Goal: Find specific page/section: Find specific page/section

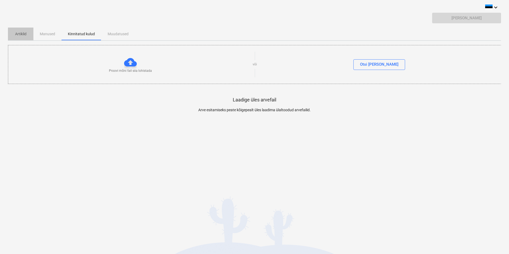
click at [23, 32] on p "Artiklid" at bounding box center [20, 34] width 13 height 6
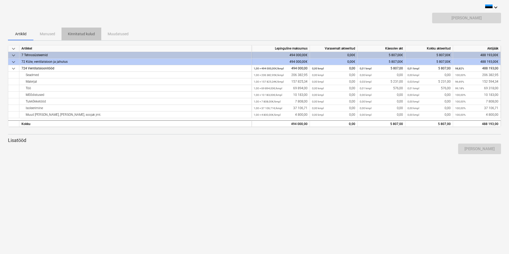
click at [68, 35] on p "Kinnitatud kulud" at bounding box center [81, 34] width 27 height 6
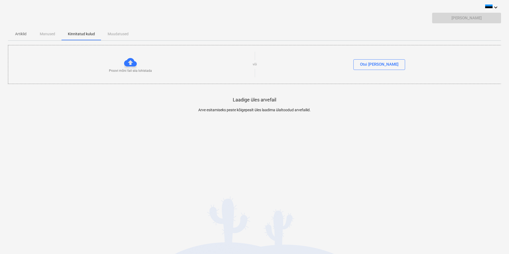
click at [117, 33] on div "Artiklid Manused Kinnitatud kulud Muudatused" at bounding box center [254, 34] width 493 height 13
click at [55, 34] on div "Artiklid Manused Kinnitatud kulud Muudatused" at bounding box center [254, 34] width 493 height 13
click at [22, 36] on p "Artiklid" at bounding box center [20, 34] width 13 height 6
